Goal: Transaction & Acquisition: Purchase product/service

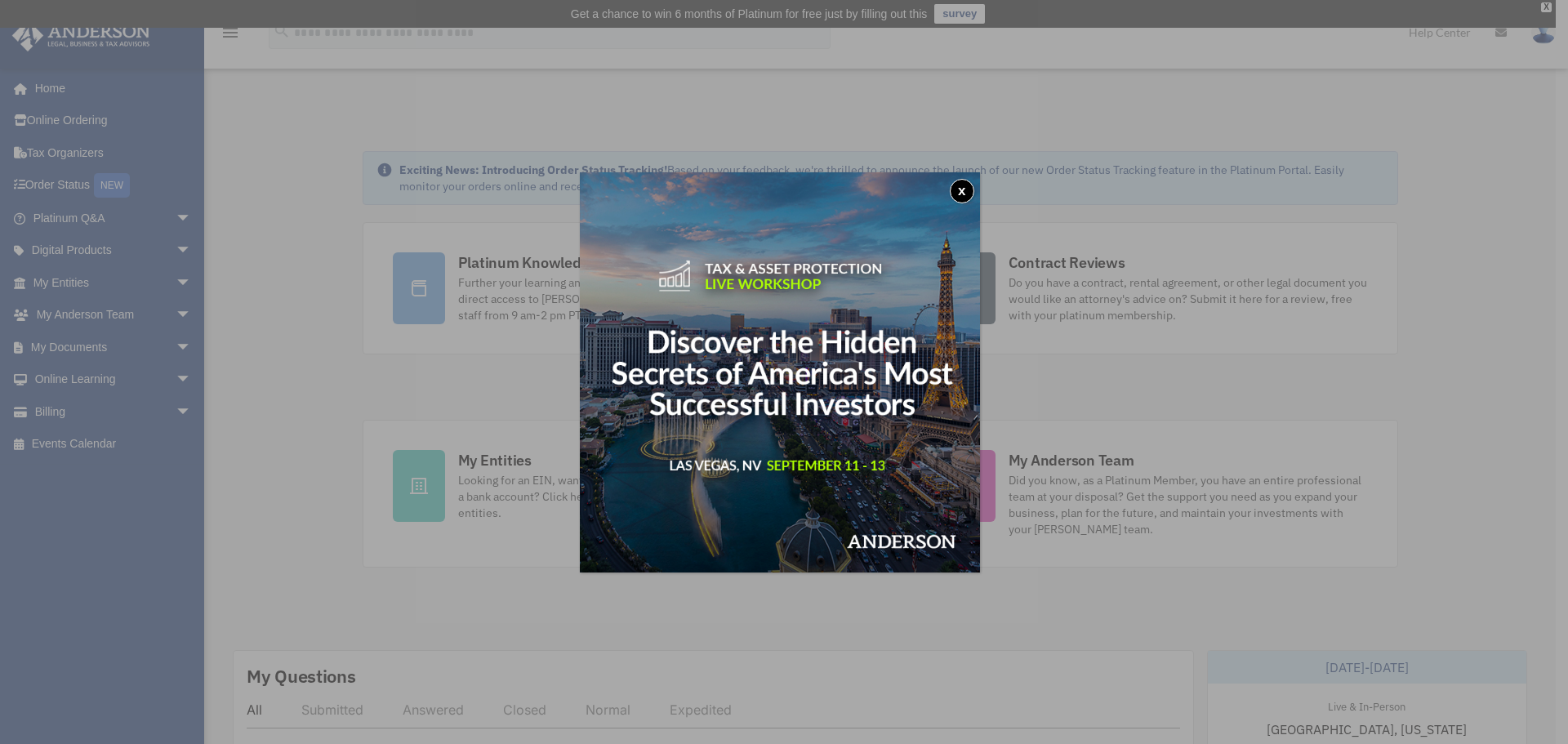
click at [967, 194] on button "x" at bounding box center [962, 191] width 25 height 25
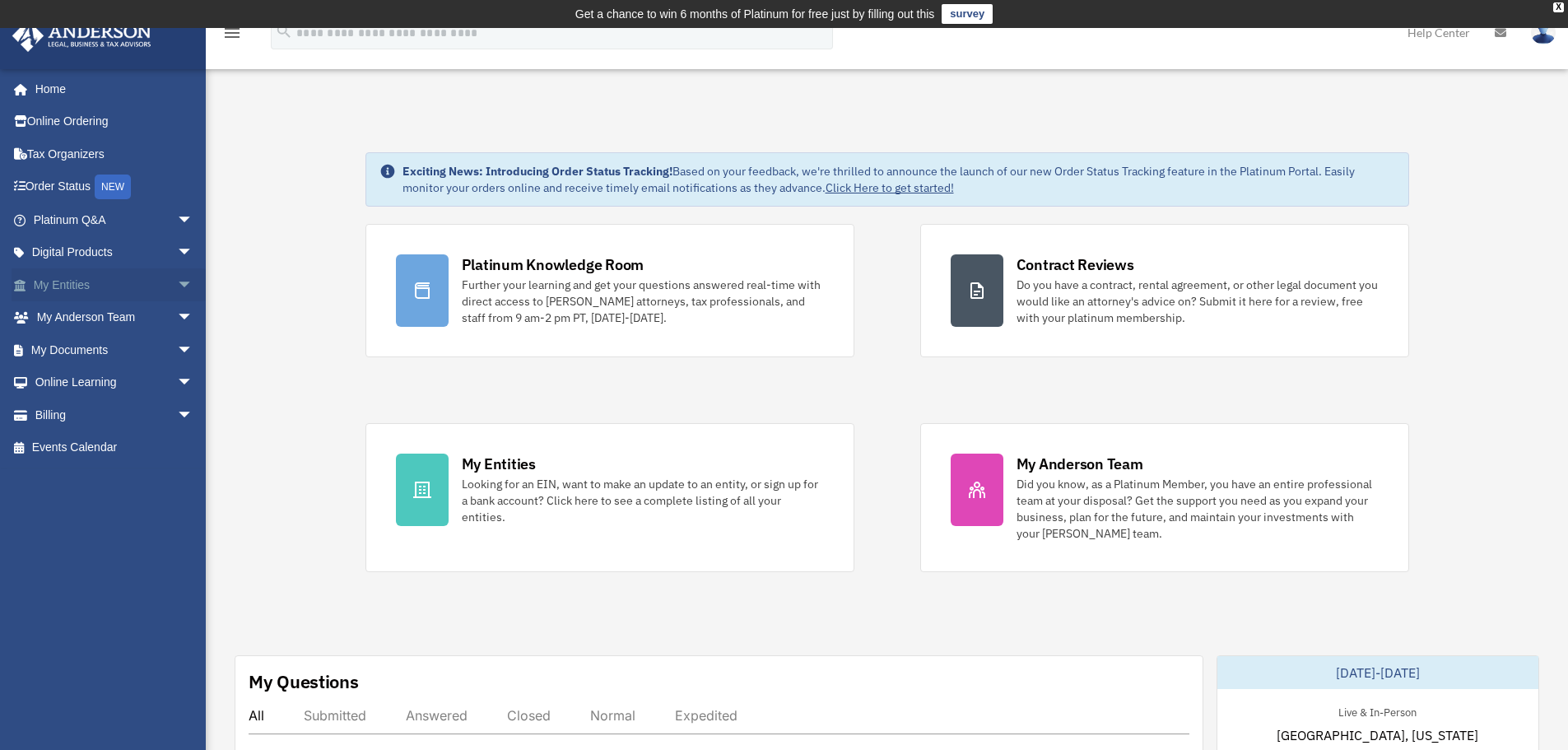
click at [177, 281] on span "arrow_drop_down" at bounding box center [194, 285] width 33 height 34
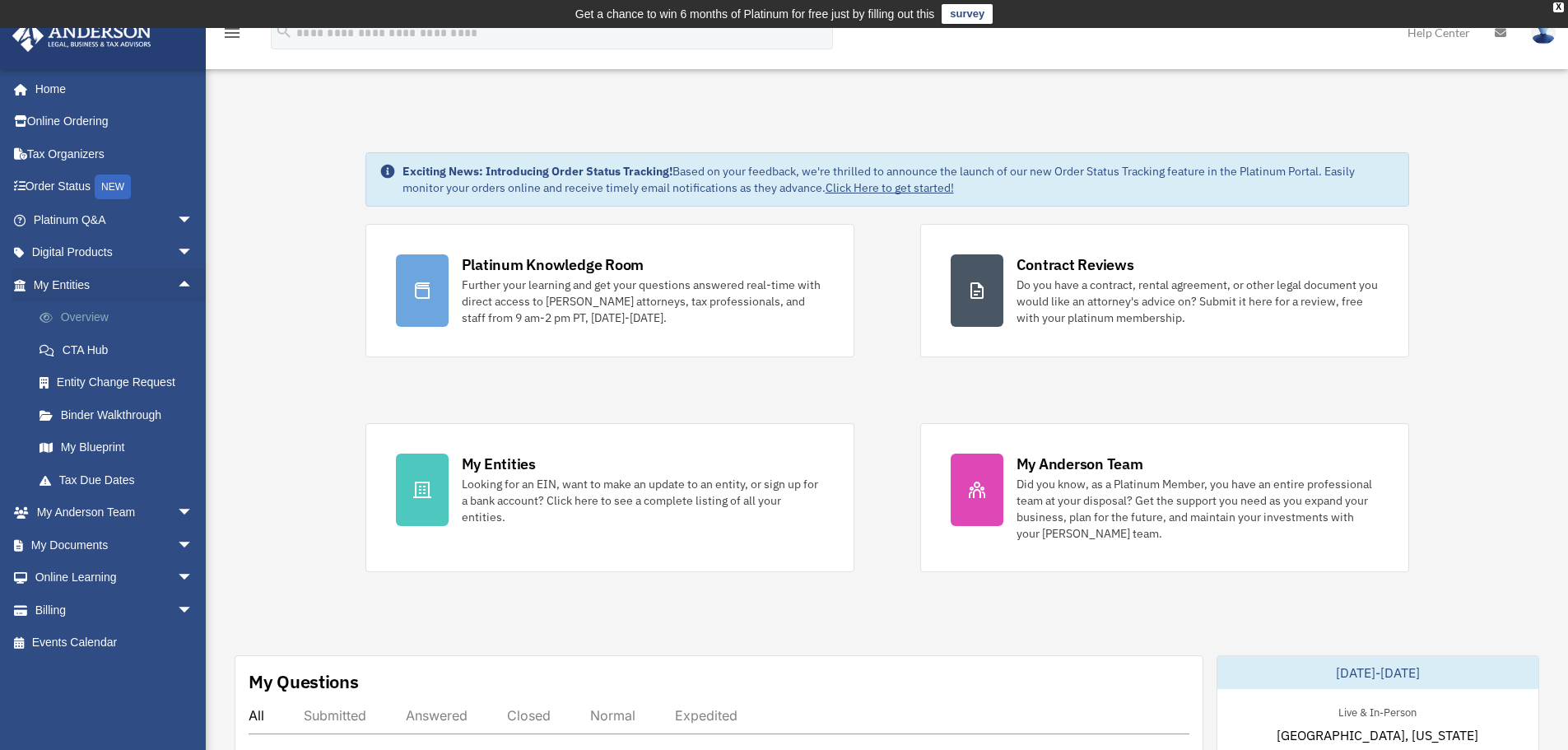
click at [120, 317] on link "Overview" at bounding box center [120, 318] width 195 height 33
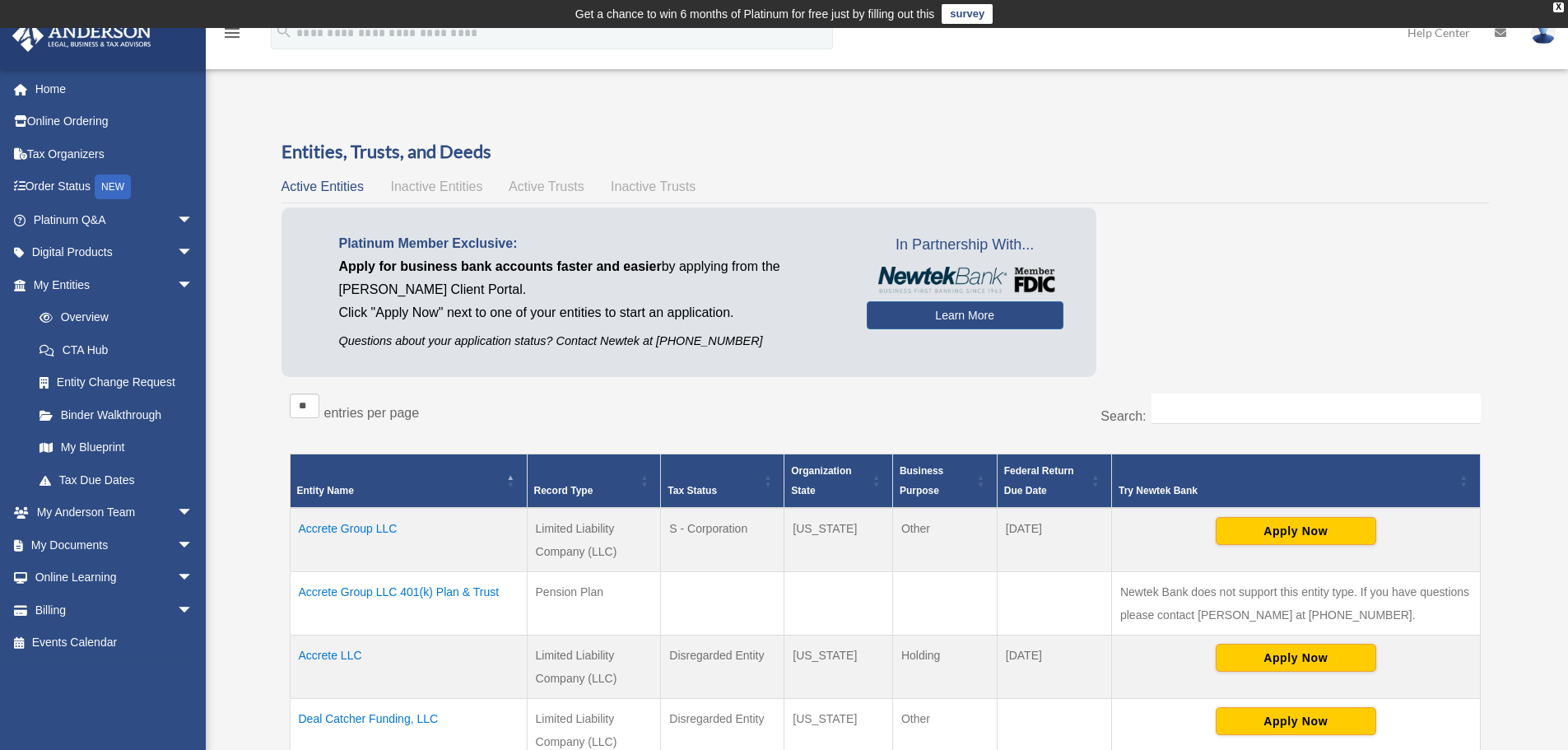
scroll to position [302, 0]
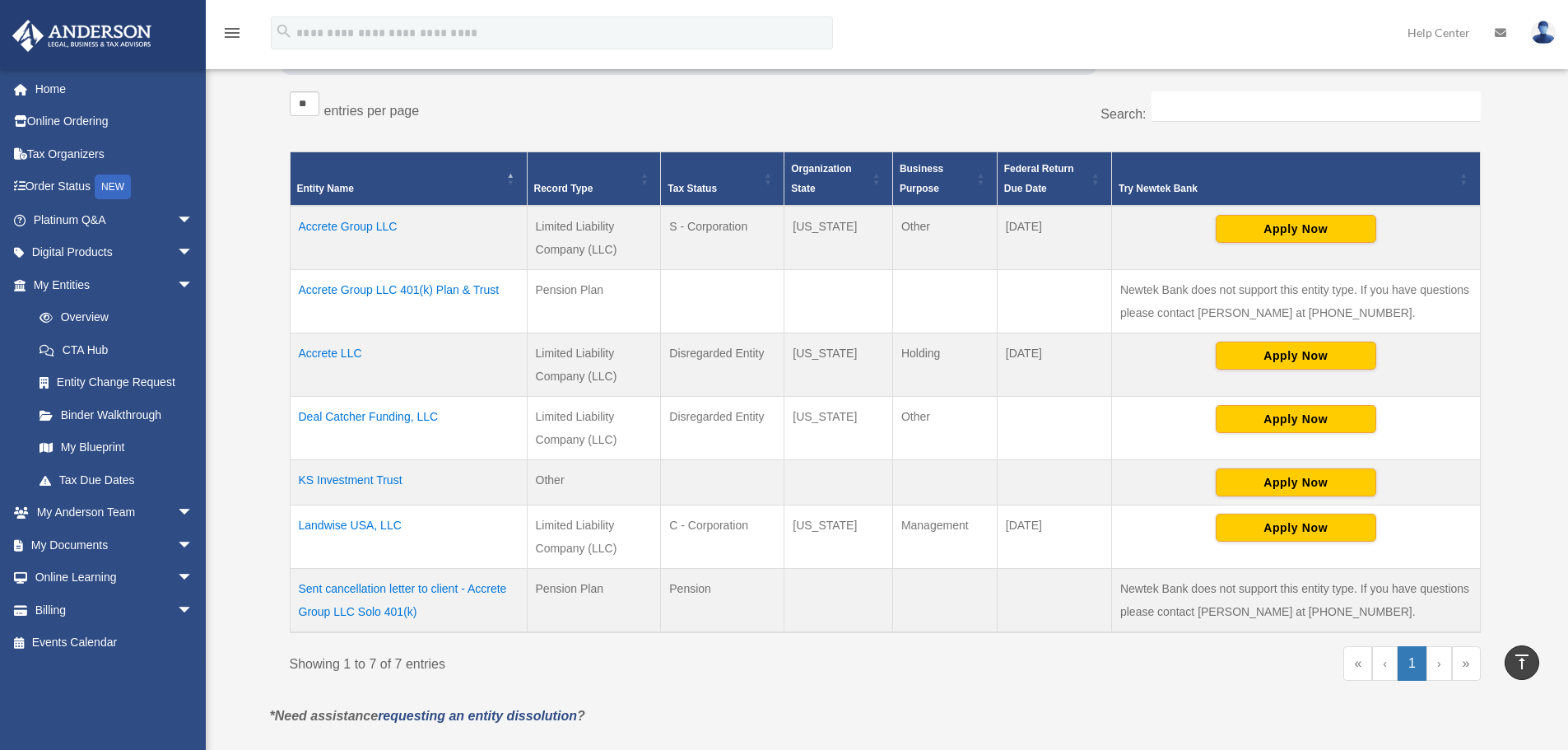
click at [377, 226] on td "Accrete Group LLC" at bounding box center [407, 238] width 237 height 64
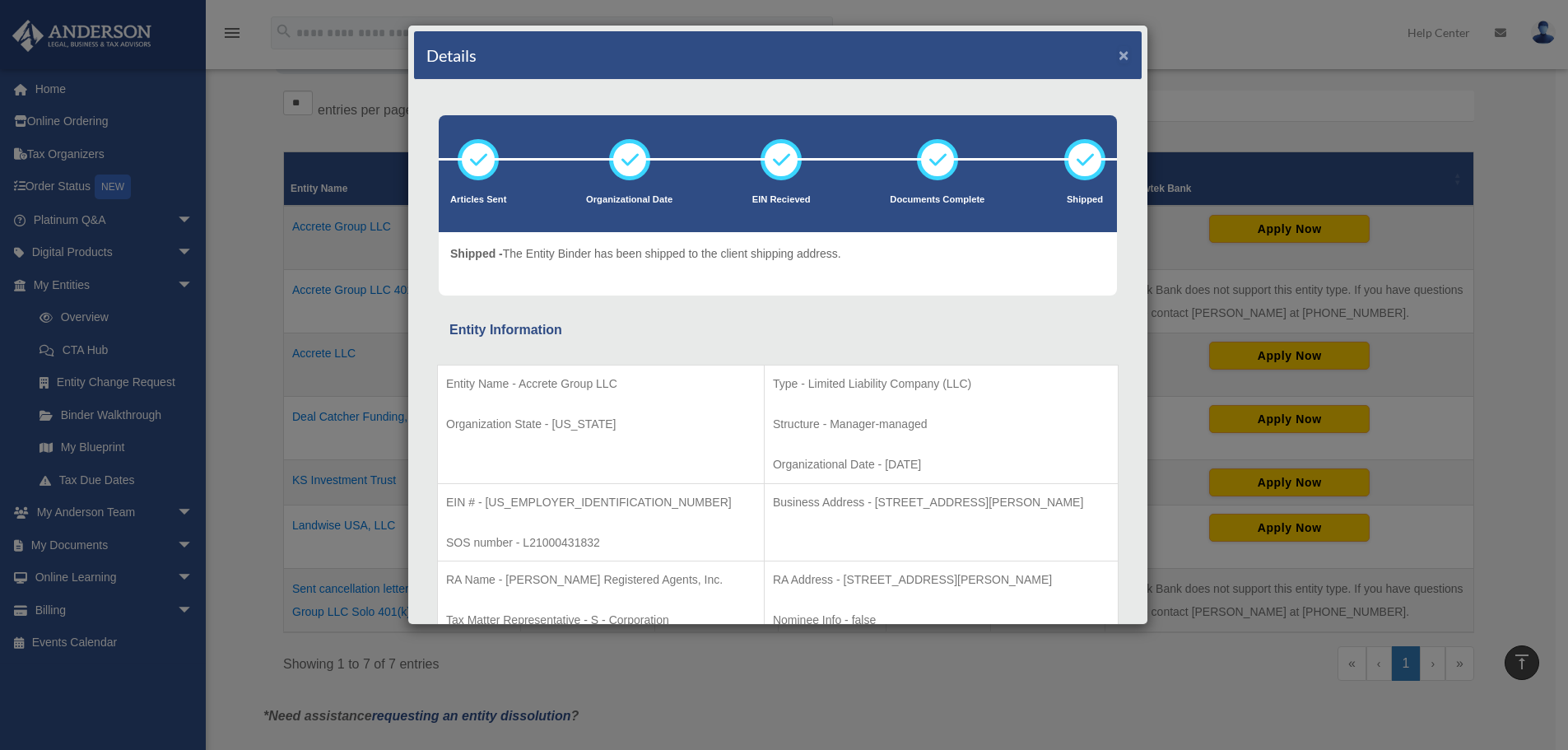
click at [1118, 60] on button "×" at bounding box center [1123, 54] width 11 height 17
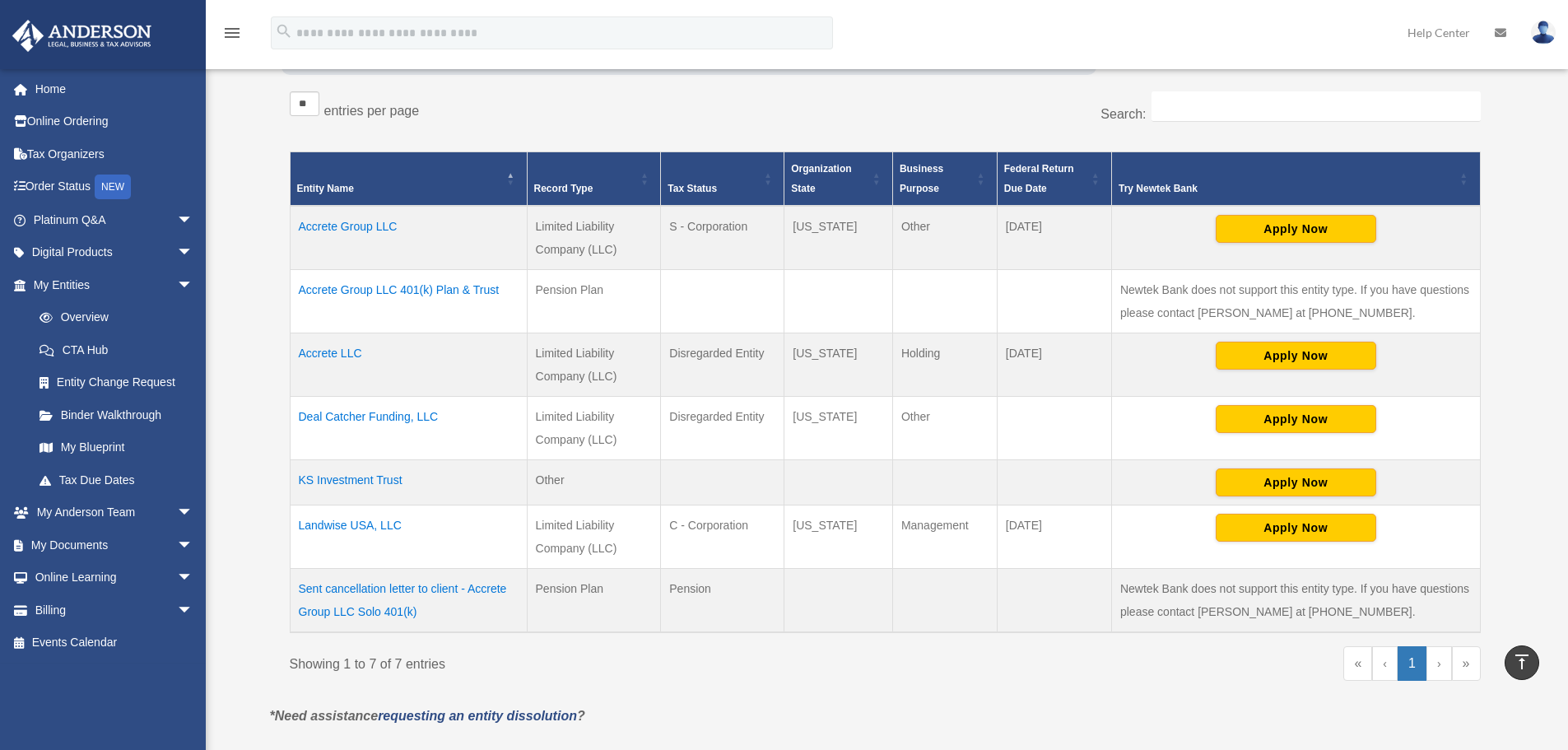
click at [361, 521] on td "Landwise USA, LLC" at bounding box center [407, 537] width 237 height 64
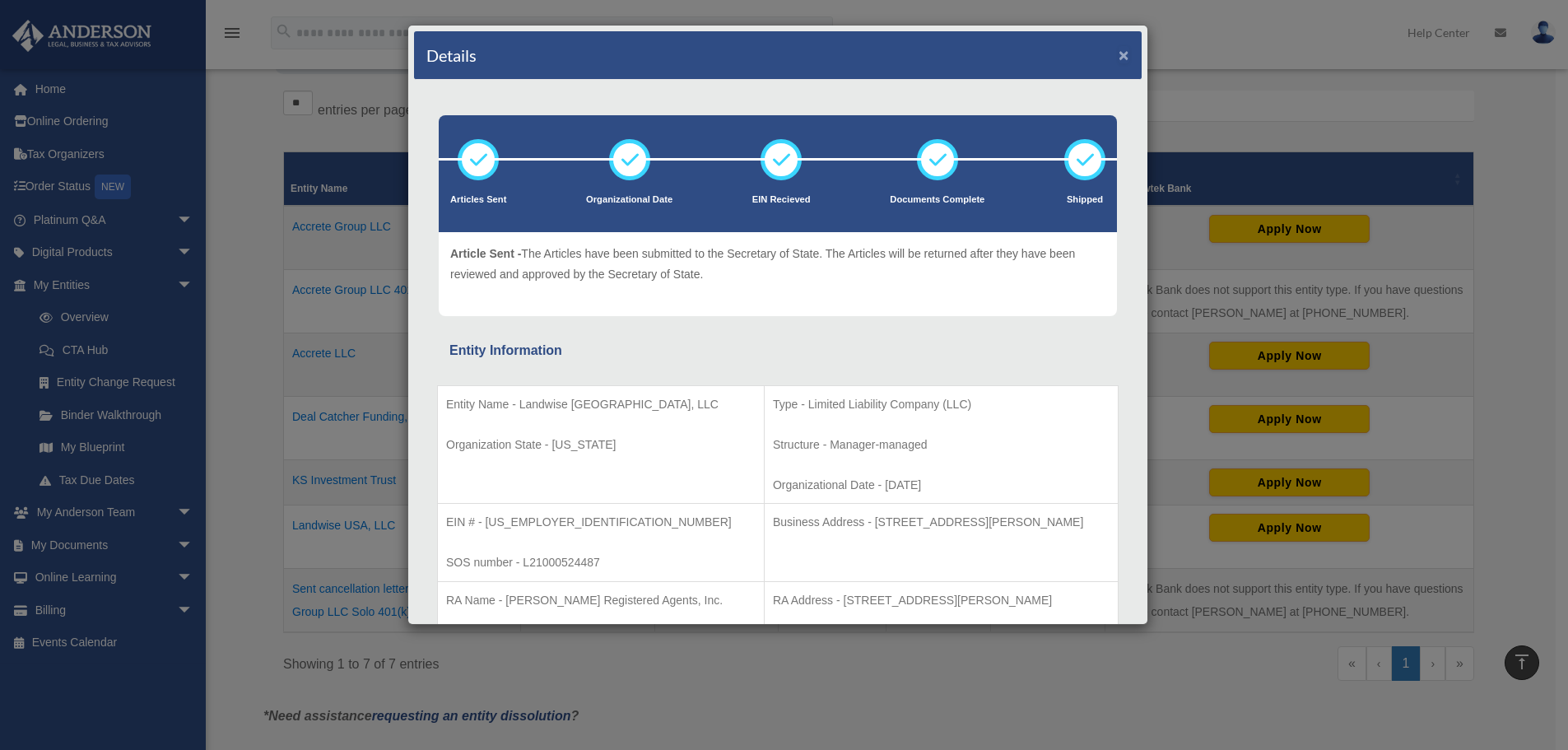
click at [1118, 51] on button "×" at bounding box center [1123, 54] width 11 height 17
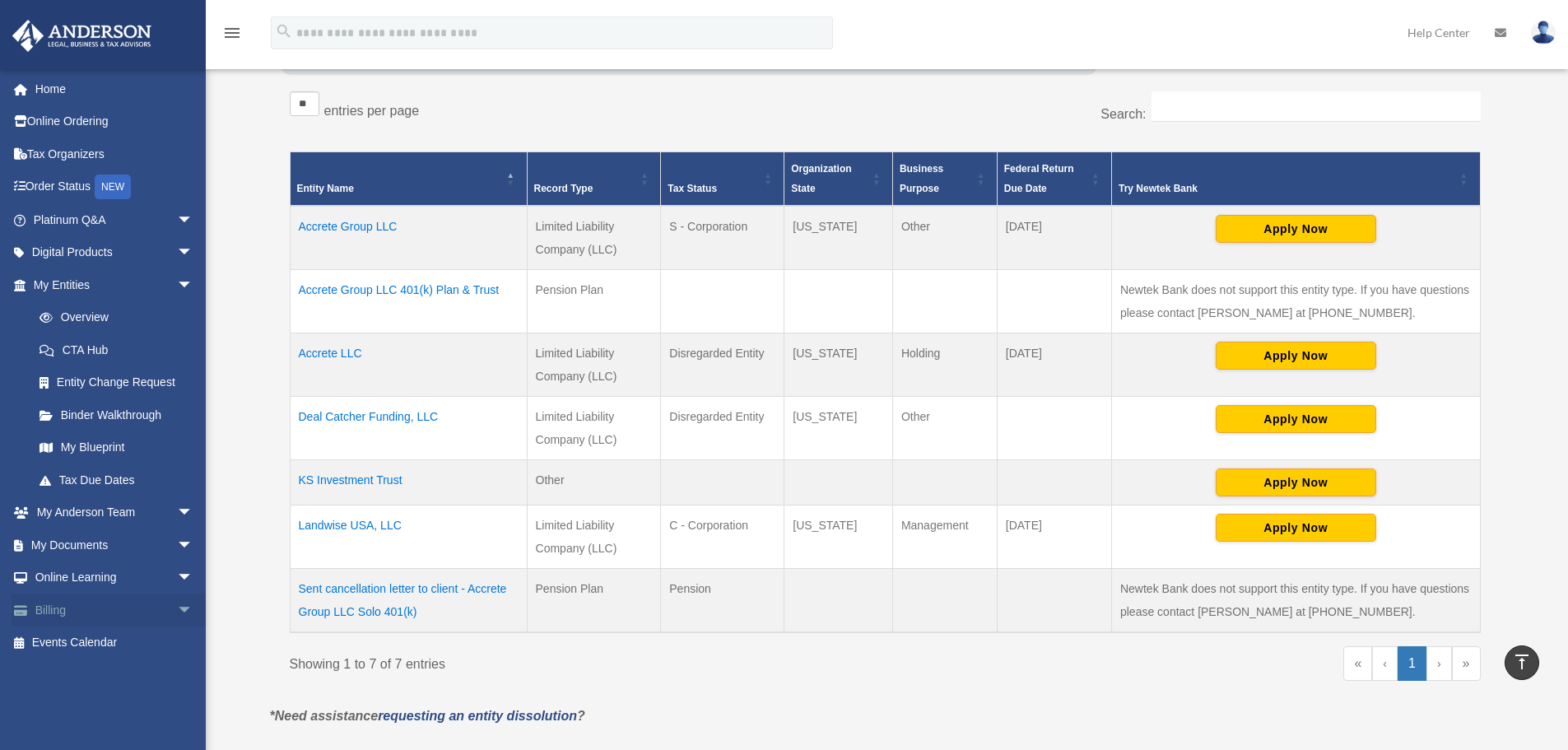
click at [177, 610] on span "arrow_drop_down" at bounding box center [194, 610] width 33 height 34
click at [68, 643] on link "$ Open Invoices" at bounding box center [120, 643] width 195 height 34
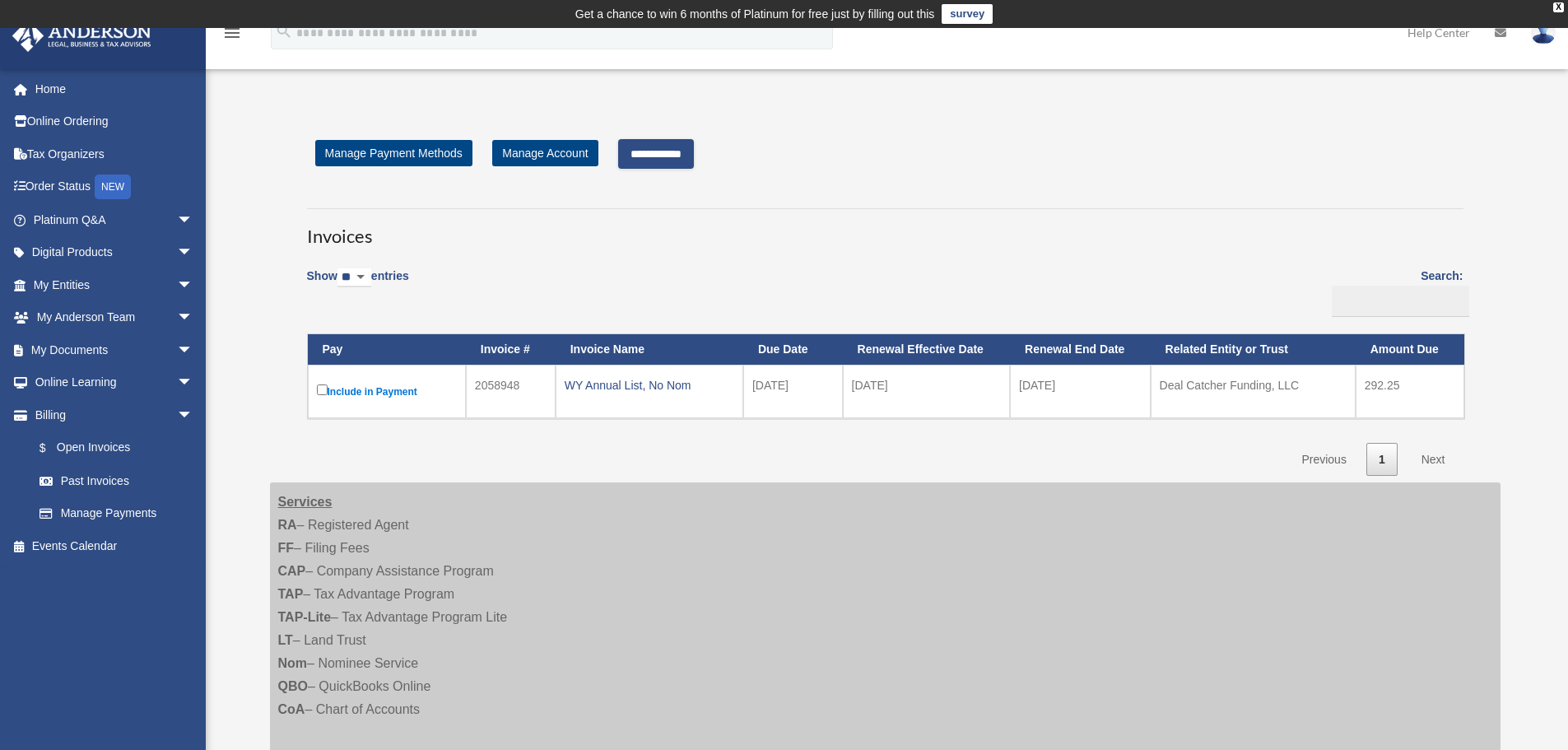
click at [684, 158] on input "**********" at bounding box center [656, 154] width 76 height 30
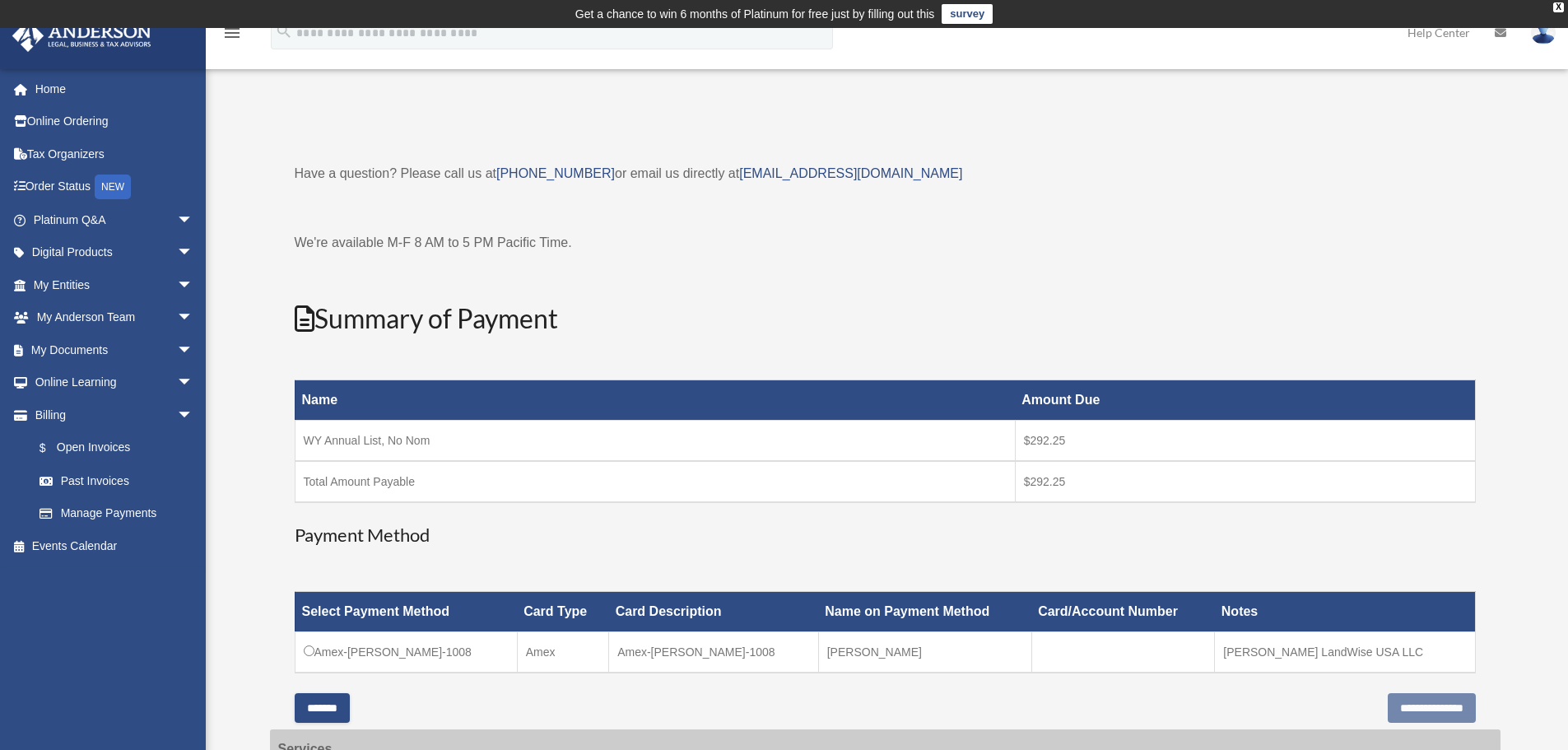
scroll to position [302, 0]
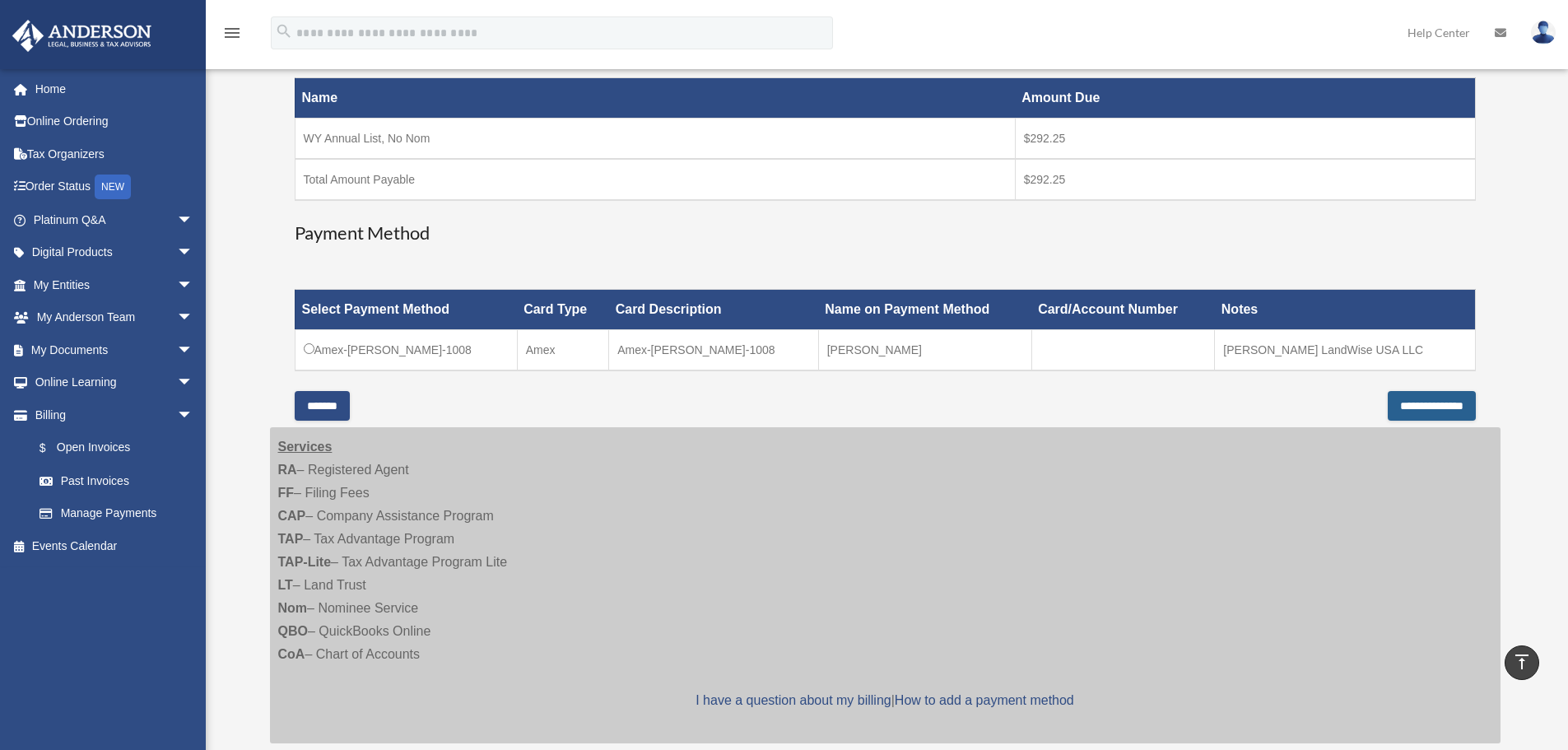
click at [1465, 407] on input "**********" at bounding box center [1431, 406] width 88 height 30
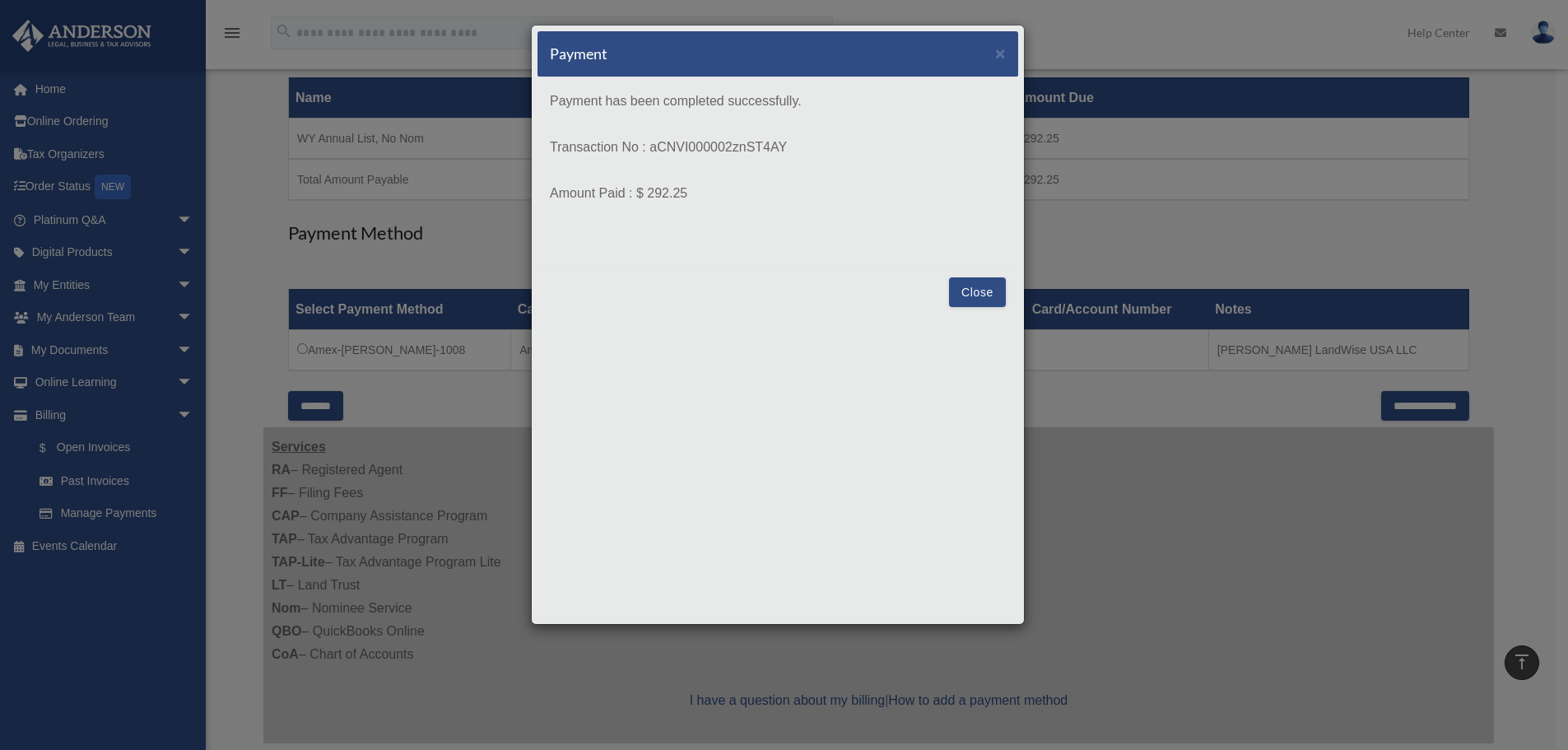
click at [972, 300] on button "Close" at bounding box center [977, 292] width 57 height 30
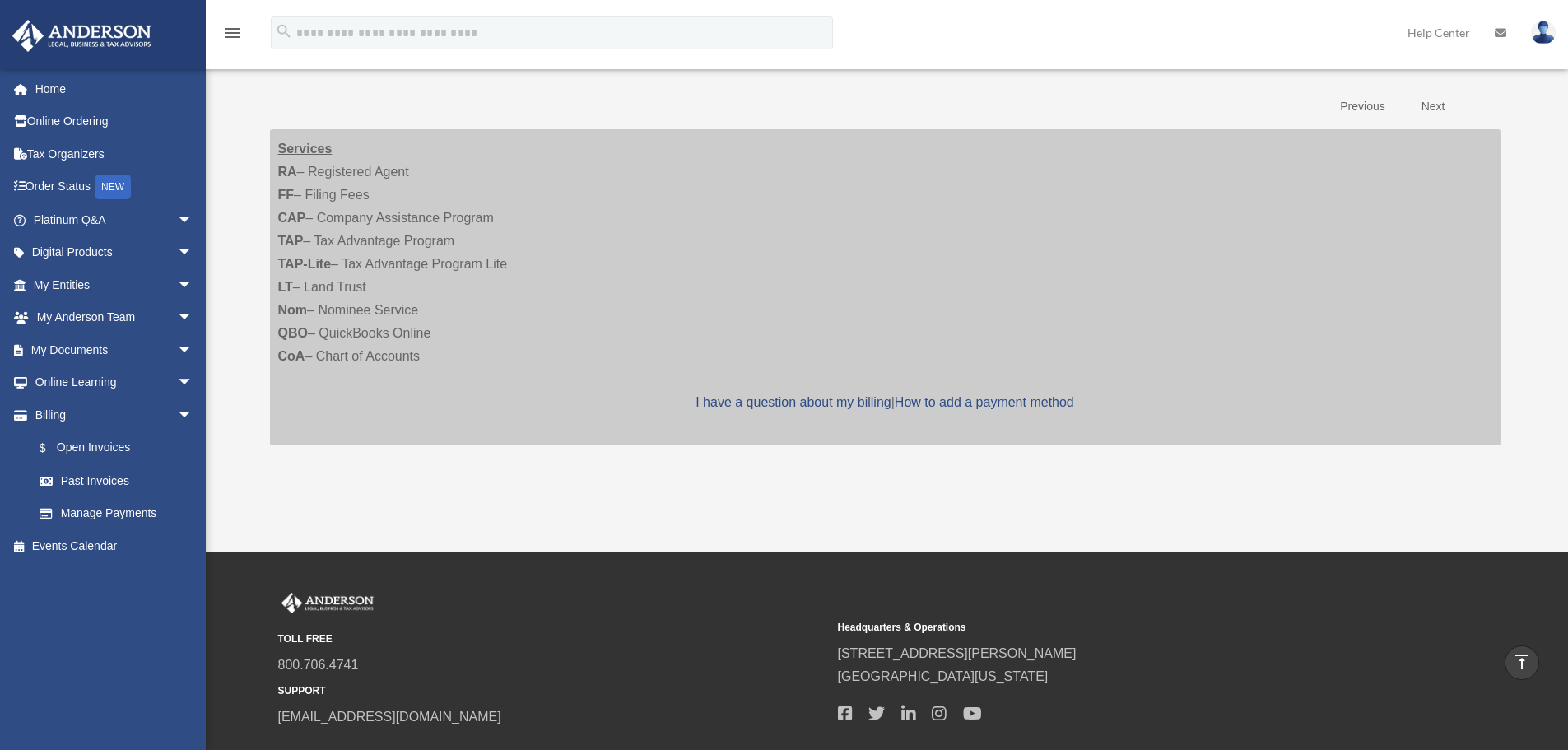
scroll to position [330, 0]
